Goal: Information Seeking & Learning: Learn about a topic

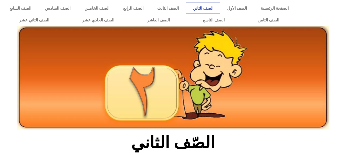
scroll to position [102, 0]
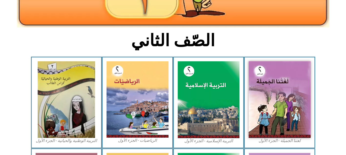
click at [75, 92] on img at bounding box center [66, 99] width 57 height 77
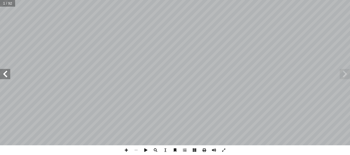
click at [9, 79] on span at bounding box center [5, 74] width 10 height 10
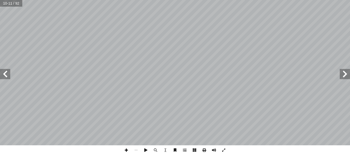
click at [129, 151] on span at bounding box center [126, 151] width 10 height 10
